Goal: Task Accomplishment & Management: Use online tool/utility

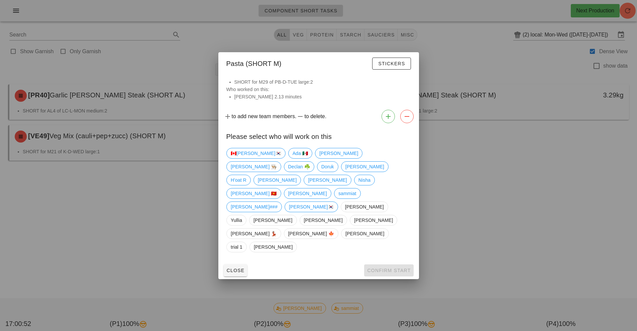
click at [158, 209] on div at bounding box center [318, 165] width 637 height 331
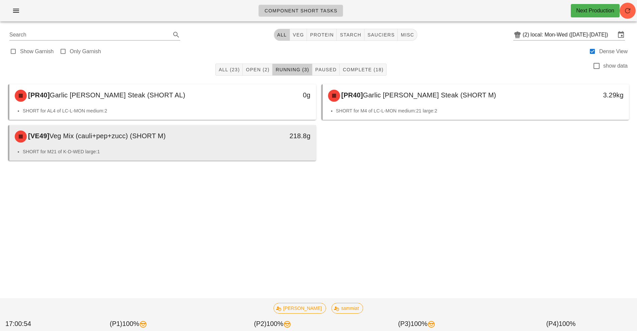
click at [144, 139] on span "Veg Mix (cauli+pep+zucc) (SHORT M)" at bounding box center [107, 135] width 116 height 7
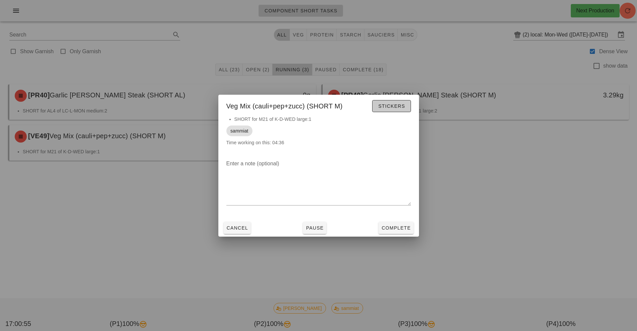
click at [402, 110] on button "Stickers" at bounding box center [391, 106] width 38 height 12
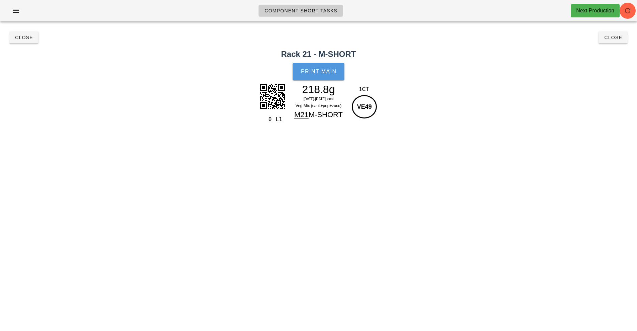
click at [324, 75] on button "Print Main" at bounding box center [318, 71] width 51 height 17
click at [622, 37] on span "Close" at bounding box center [613, 37] width 18 height 5
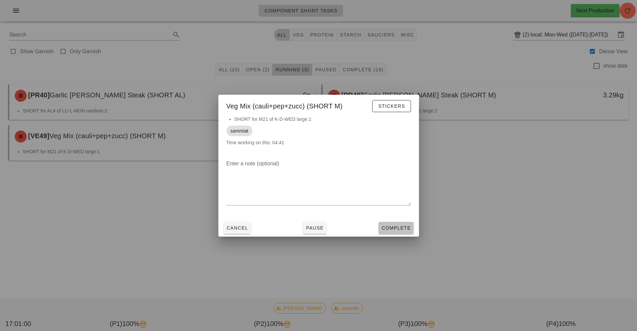
click at [390, 224] on button "Complete" at bounding box center [396, 228] width 35 height 12
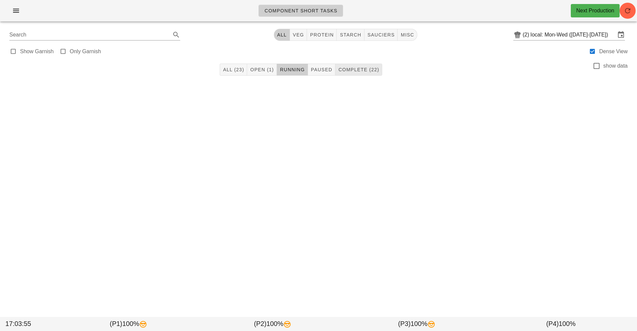
click at [371, 69] on span "Complete (22)" at bounding box center [358, 69] width 41 height 5
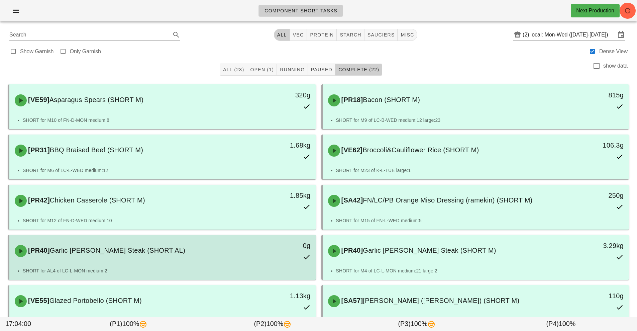
click at [244, 253] on div "0g" at bounding box center [276, 250] width 76 height 29
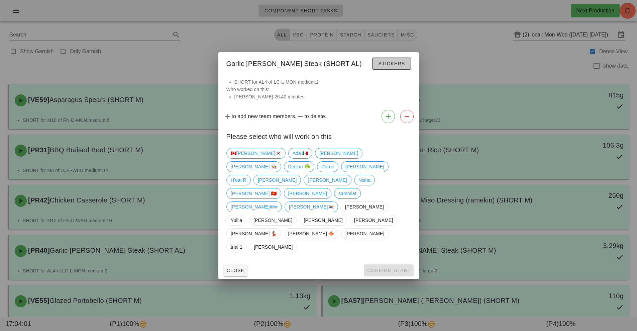
click at [401, 66] on span "Stickers" at bounding box center [391, 63] width 27 height 5
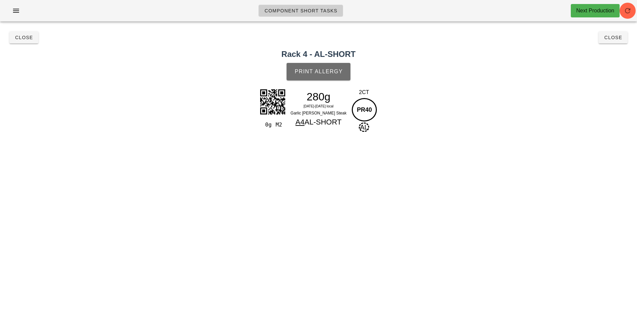
click at [326, 66] on button "Print Allergy" at bounding box center [319, 71] width 64 height 17
click at [615, 38] on span "Close" at bounding box center [613, 37] width 18 height 5
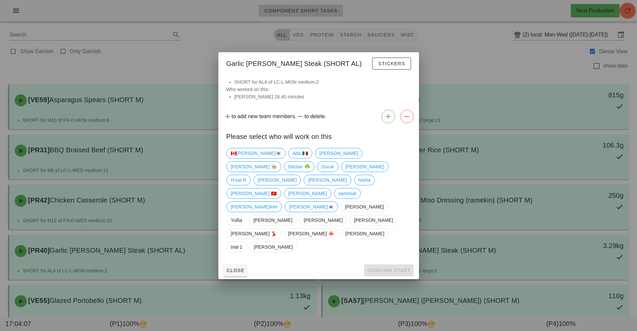
click at [486, 251] on div at bounding box center [318, 165] width 637 height 331
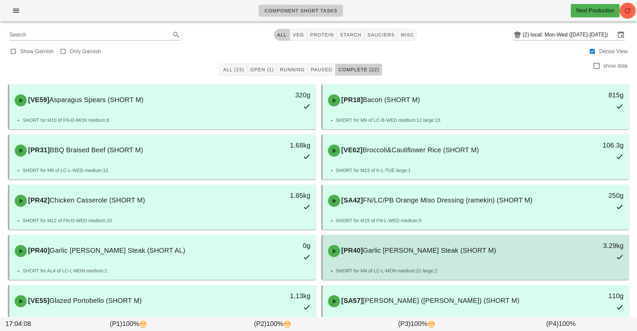
click at [466, 261] on div "[PR40] Garlic [PERSON_NAME] Steak (SHORT M) 3.29kg" at bounding box center [476, 250] width 304 height 29
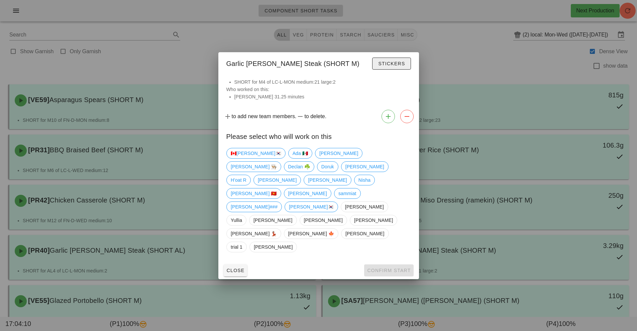
click at [385, 66] on span "Stickers" at bounding box center [391, 63] width 27 height 5
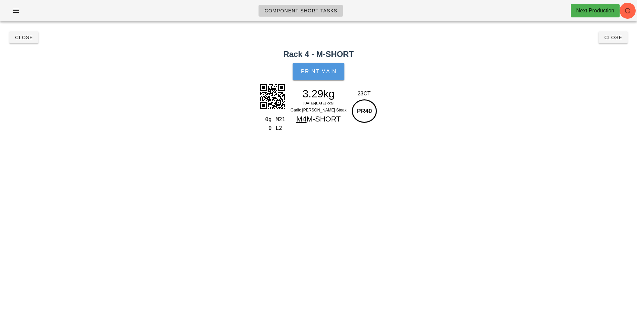
click at [328, 74] on span "Print Main" at bounding box center [319, 72] width 36 height 6
click at [622, 50] on h2 "Rack 4 - M-SHORT" at bounding box center [318, 54] width 629 height 12
click at [616, 42] on button "Close" at bounding box center [613, 37] width 29 height 12
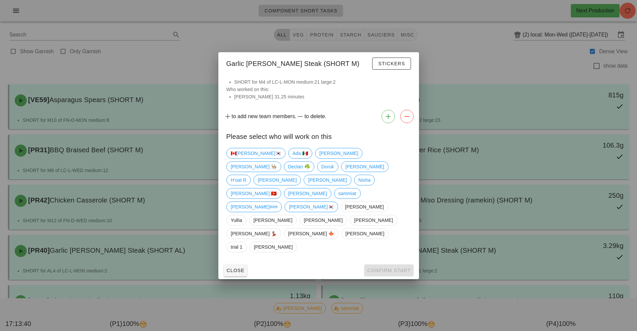
click at [489, 168] on div at bounding box center [318, 165] width 637 height 331
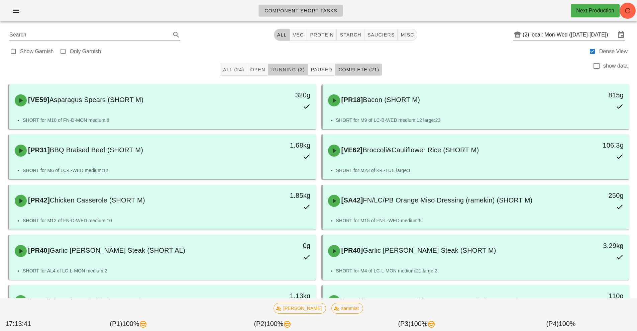
click at [292, 65] on button "Running (3)" at bounding box center [287, 70] width 39 height 12
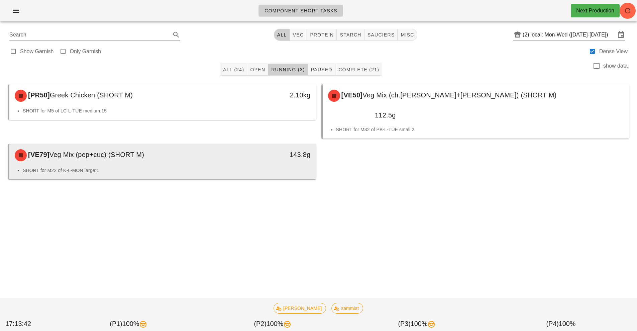
click at [161, 167] on li "SHORT for M22 of K-L-MON large:1" at bounding box center [167, 170] width 288 height 7
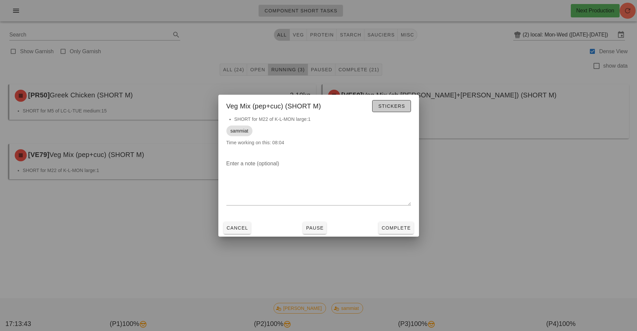
click at [402, 110] on button "Stickers" at bounding box center [391, 106] width 38 height 12
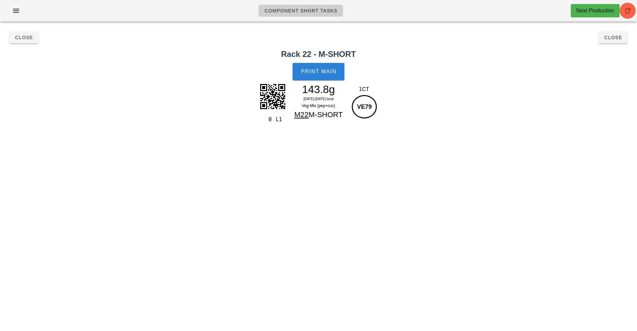
click at [322, 73] on span "Print Main" at bounding box center [319, 72] width 36 height 6
click at [617, 38] on span "Close" at bounding box center [613, 37] width 18 height 5
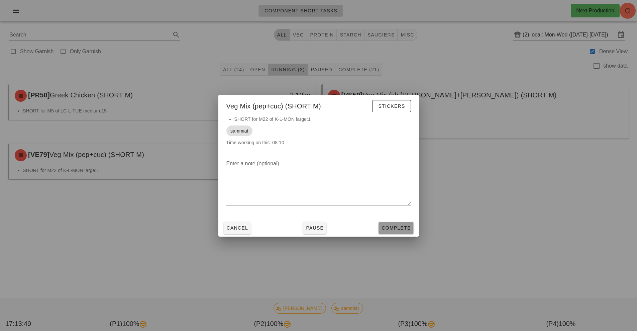
click at [397, 230] on span "Complete" at bounding box center [395, 227] width 29 height 5
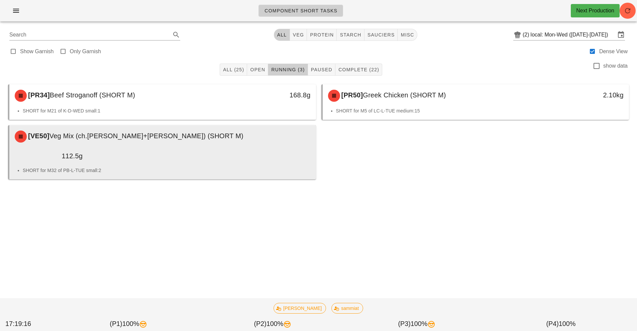
click at [184, 139] on div "[VE50] Veg Mix (ch.[PERSON_NAME]+[PERSON_NAME]) (SHORT M)" at bounding box center [163, 136] width 304 height 20
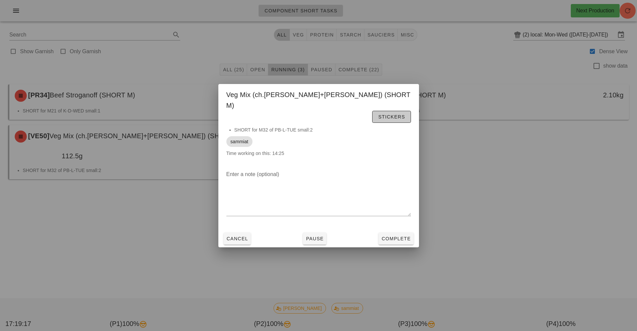
click at [400, 114] on span "Stickers" at bounding box center [391, 116] width 27 height 5
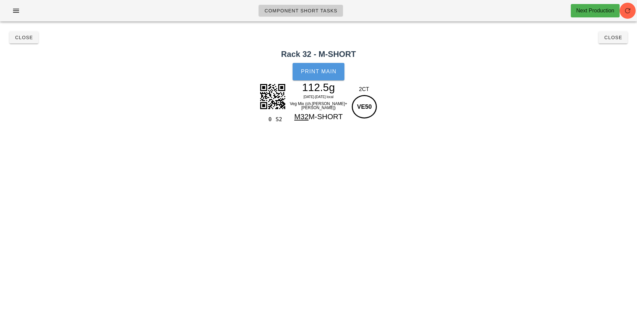
click at [328, 68] on button "Print Main" at bounding box center [318, 71] width 51 height 17
click at [614, 39] on span "Close" at bounding box center [613, 37] width 18 height 5
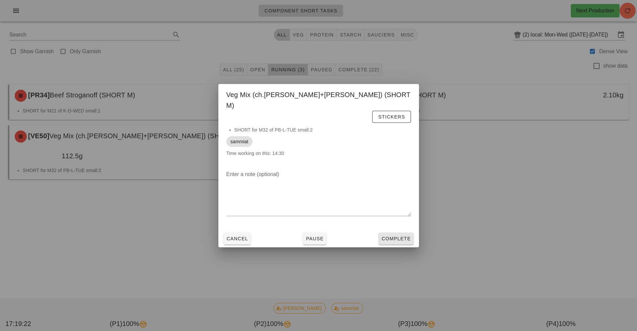
click at [398, 232] on button "Complete" at bounding box center [396, 238] width 35 height 12
